Goal: Task Accomplishment & Management: Use online tool/utility

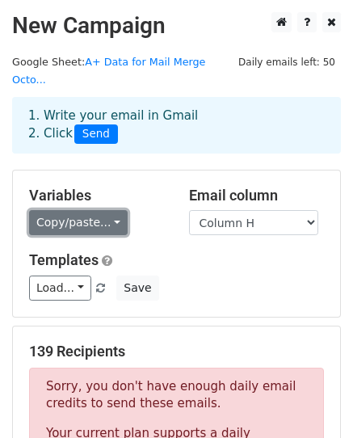
click at [95, 210] on link "Copy/paste..." at bounding box center [78, 222] width 99 height 25
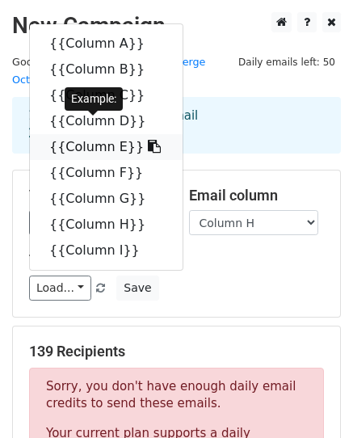
click at [74, 134] on link "{{Column E}}" at bounding box center [106, 147] width 153 height 26
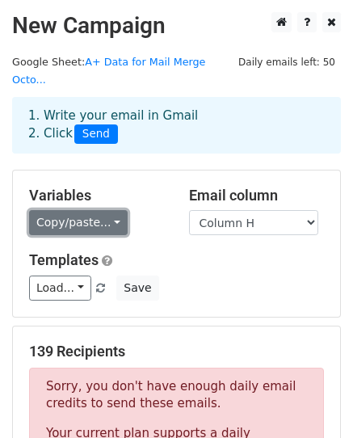
click at [109, 210] on link "Copy/paste..." at bounding box center [78, 222] width 99 height 25
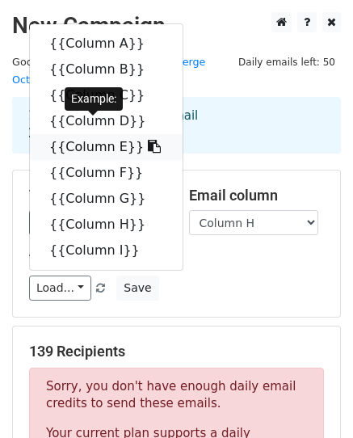
click at [99, 134] on link "{{Column E}}" at bounding box center [106, 147] width 153 height 26
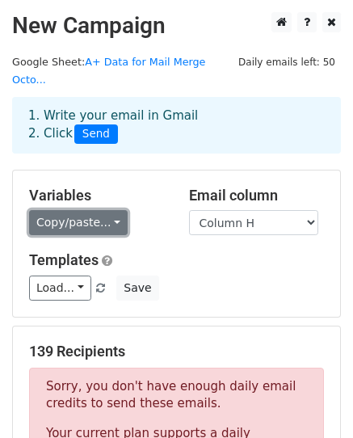
click at [110, 210] on link "Copy/paste..." at bounding box center [78, 222] width 99 height 25
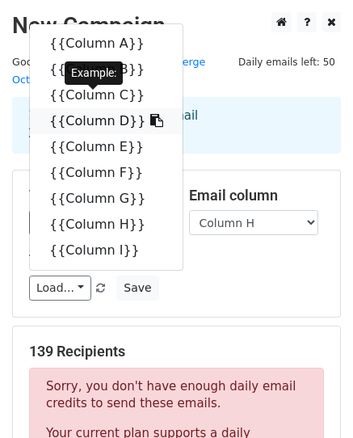
click at [101, 108] on link "{{Column D}}" at bounding box center [106, 121] width 153 height 26
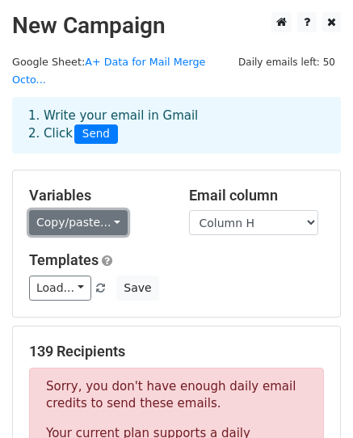
click at [111, 210] on link "Copy/paste..." at bounding box center [78, 222] width 99 height 25
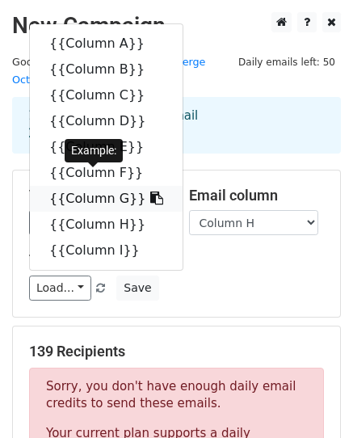
click at [112, 186] on link "{{Column G}}" at bounding box center [106, 199] width 153 height 26
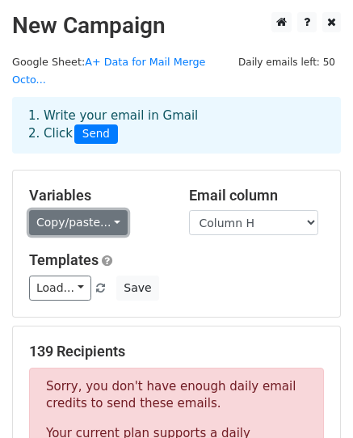
click at [107, 210] on link "Copy/paste..." at bounding box center [78, 222] width 99 height 25
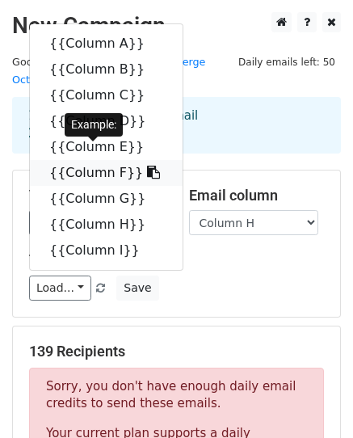
click at [120, 160] on link "{{Column F}}" at bounding box center [106, 173] width 153 height 26
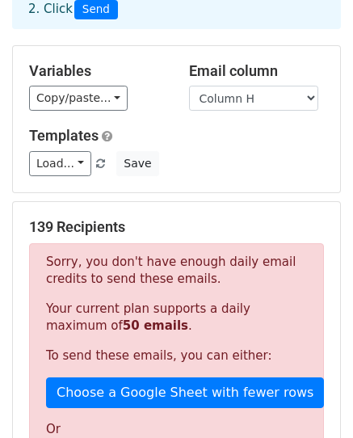
scroll to position [124, 0]
